Goal: Find contact information: Find contact information

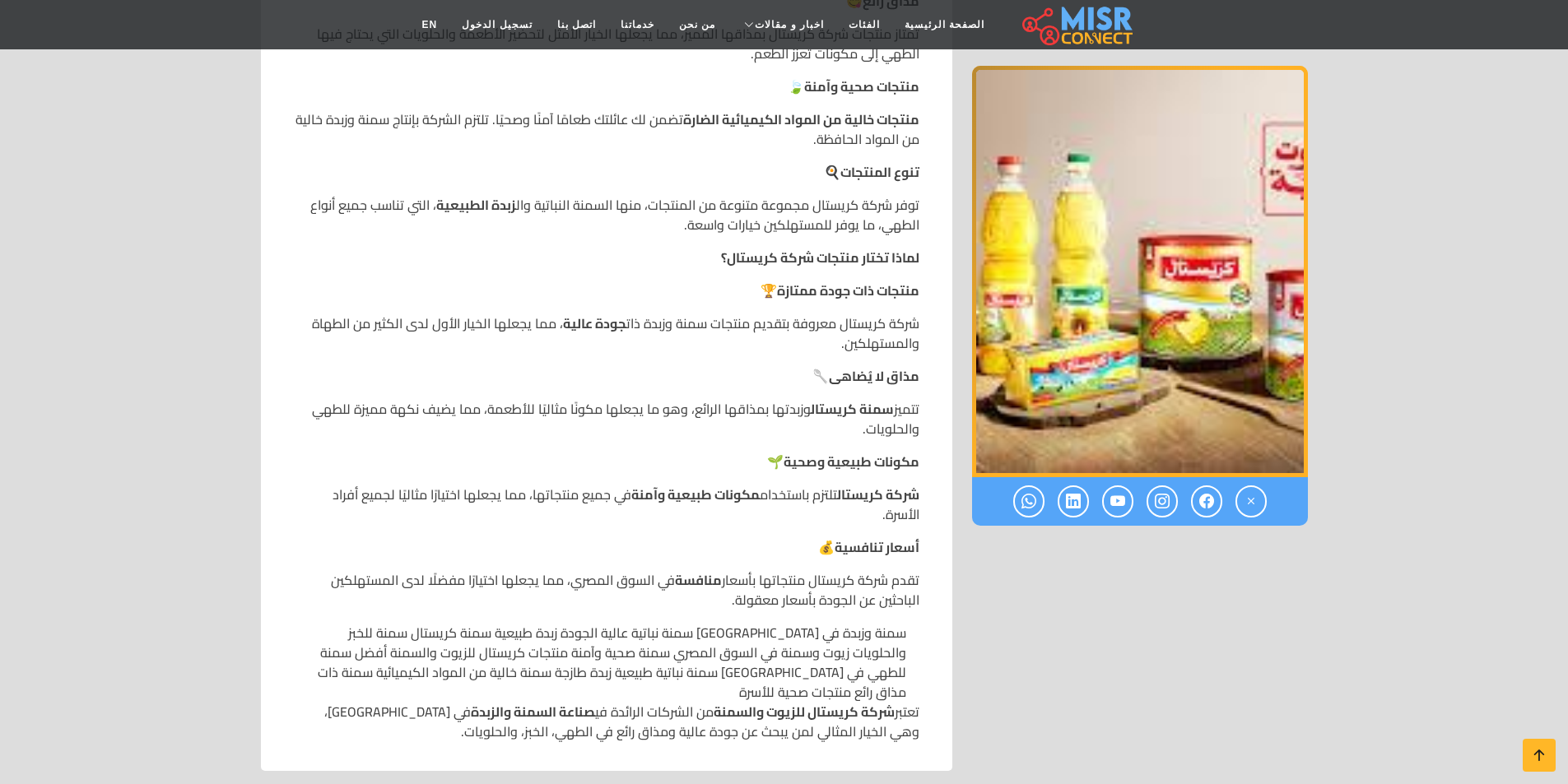
scroll to position [1317, 0]
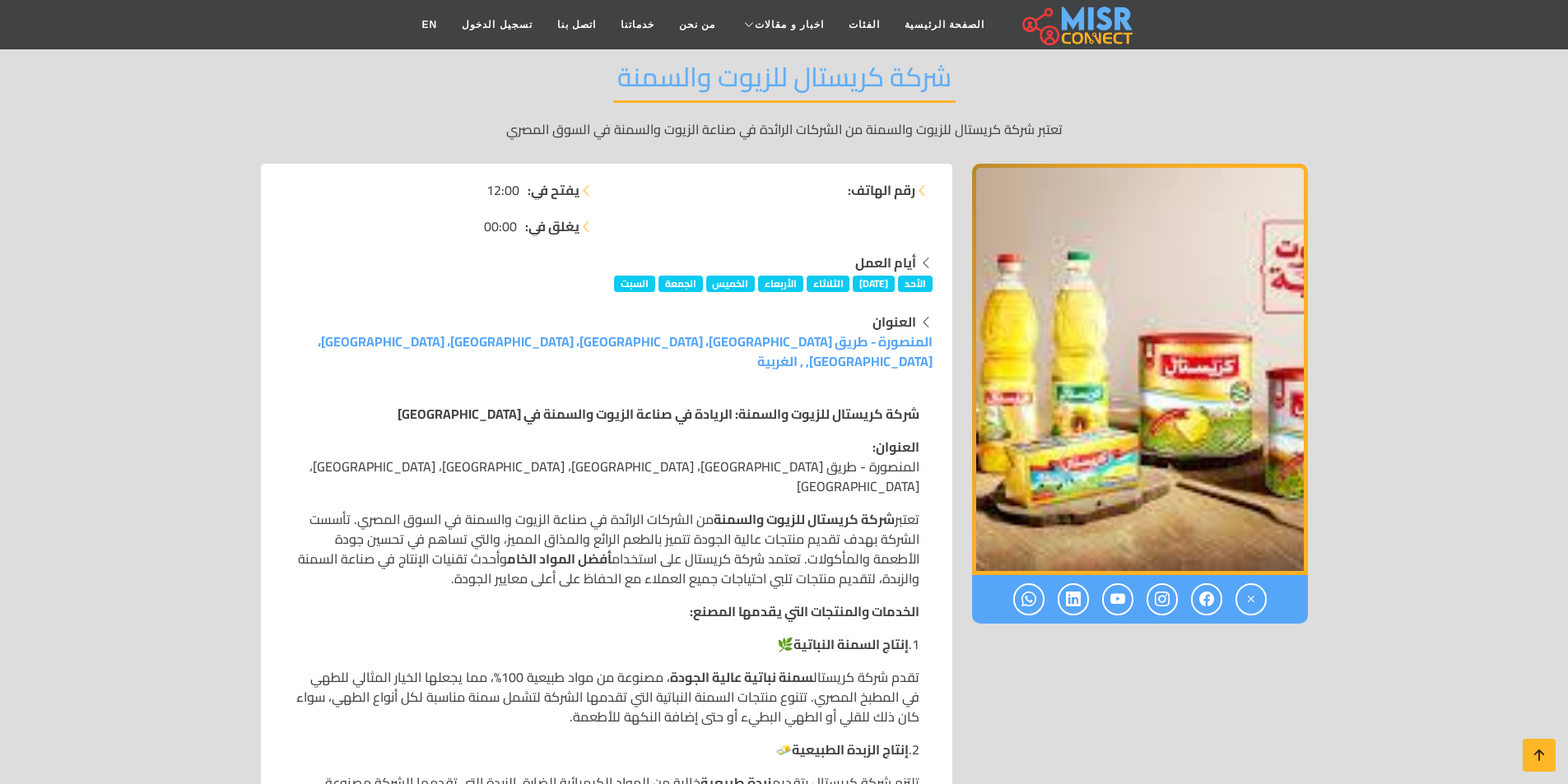
scroll to position [165, 0]
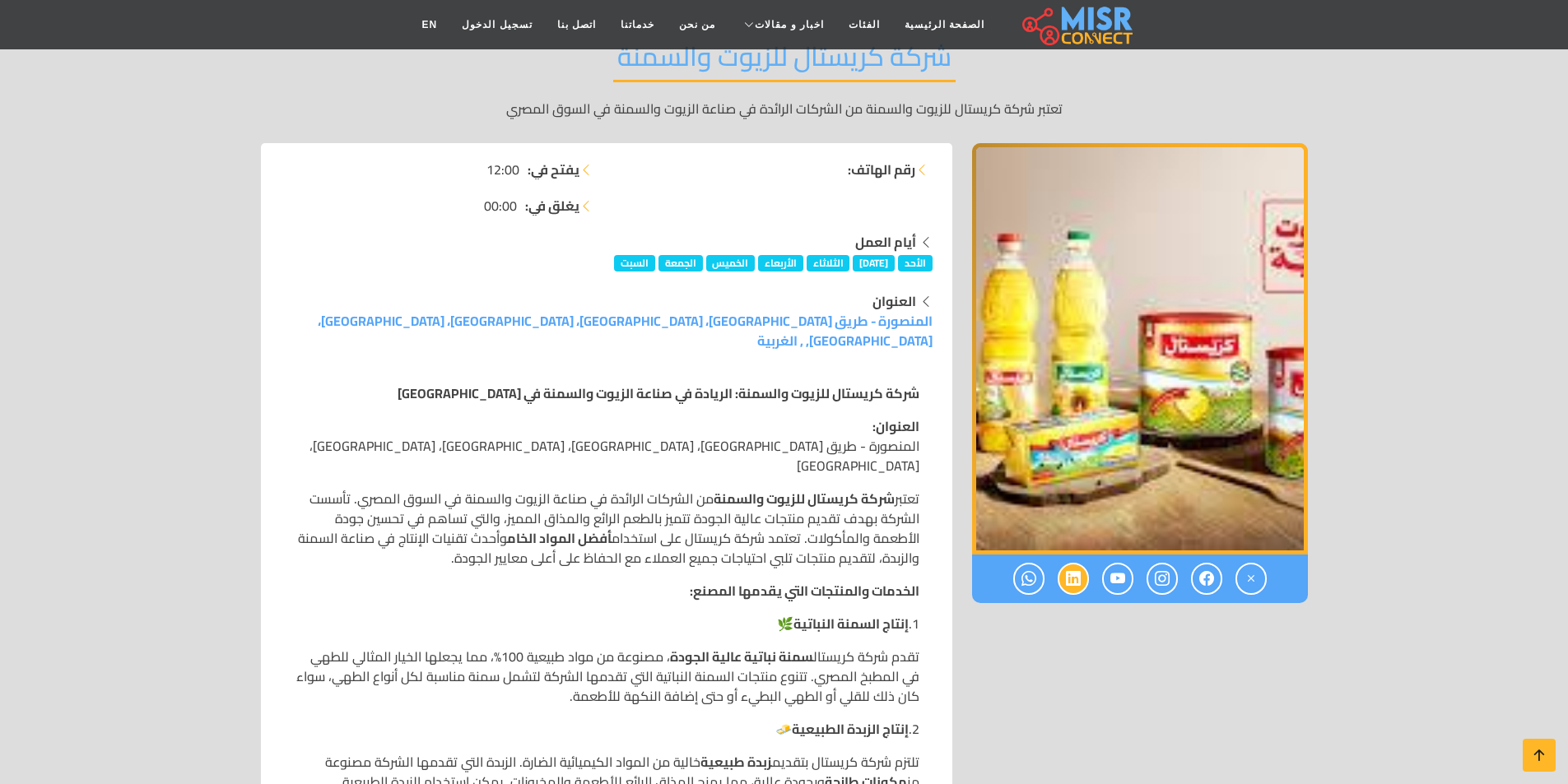
click at [1078, 581] on icon at bounding box center [1072, 580] width 15 height 28
